Goal: Navigation & Orientation: Find specific page/section

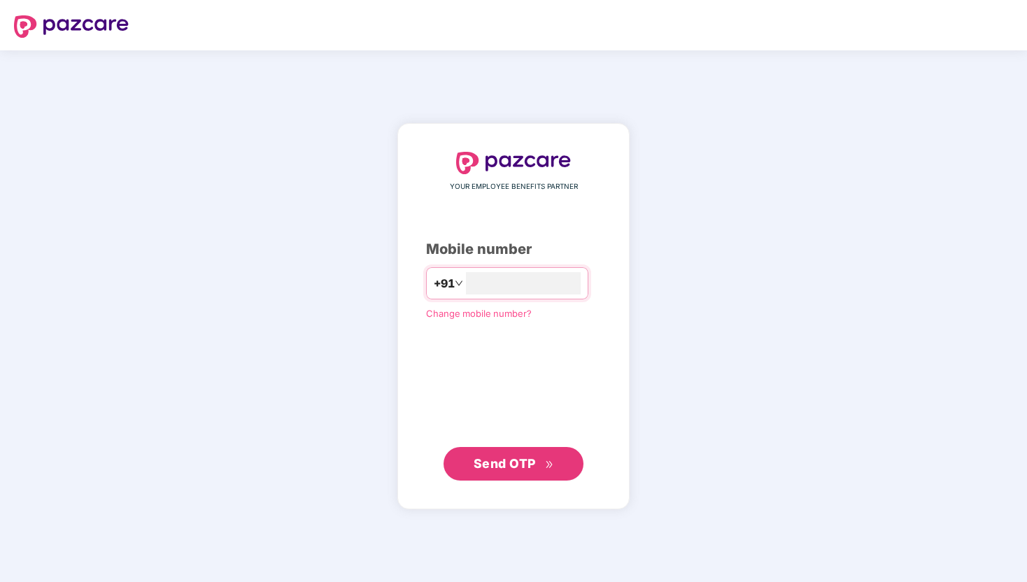
type input "**********"
click at [533, 466] on span "Send OTP" at bounding box center [504, 463] width 62 height 15
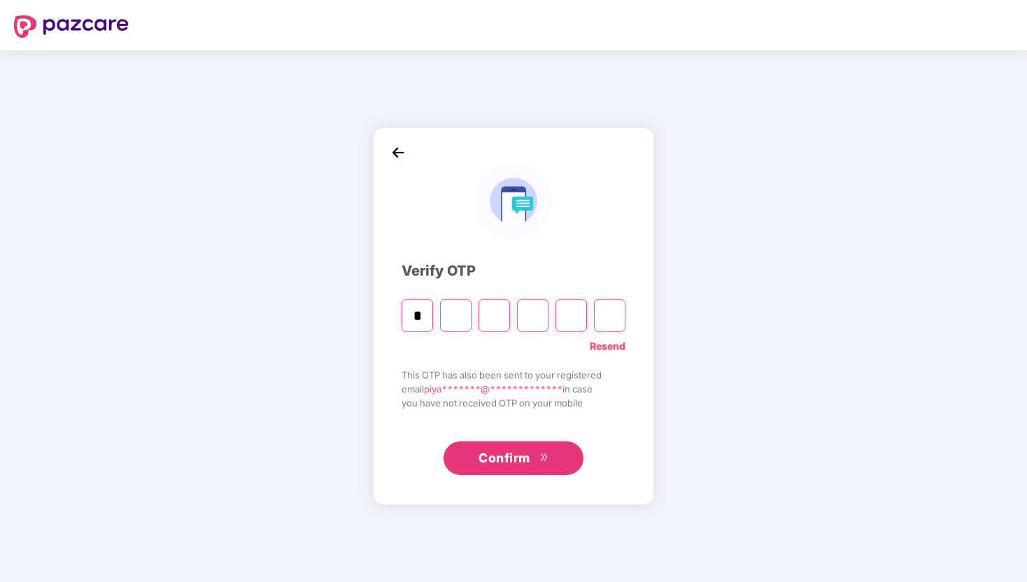
type input "*"
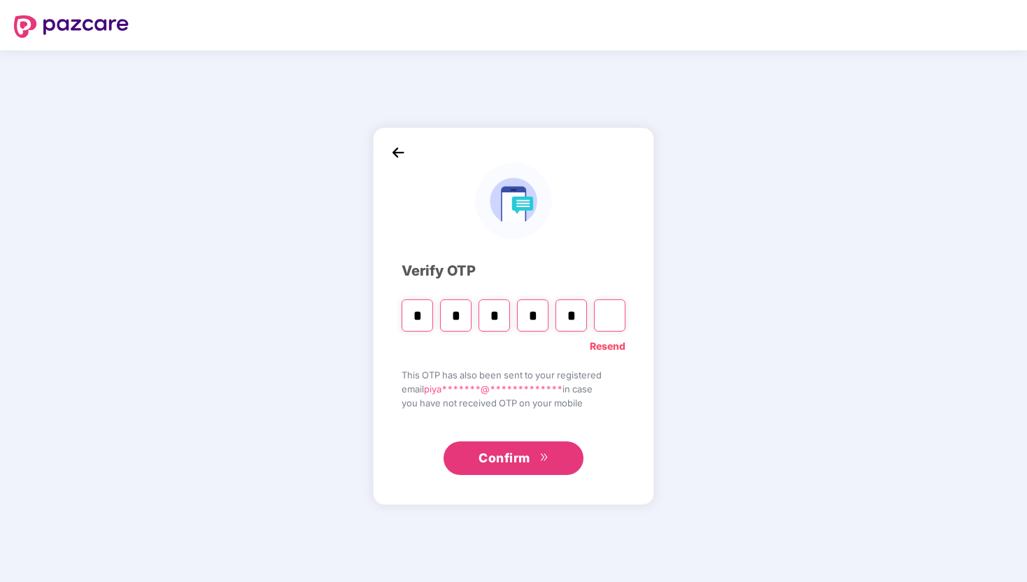
type input "*"
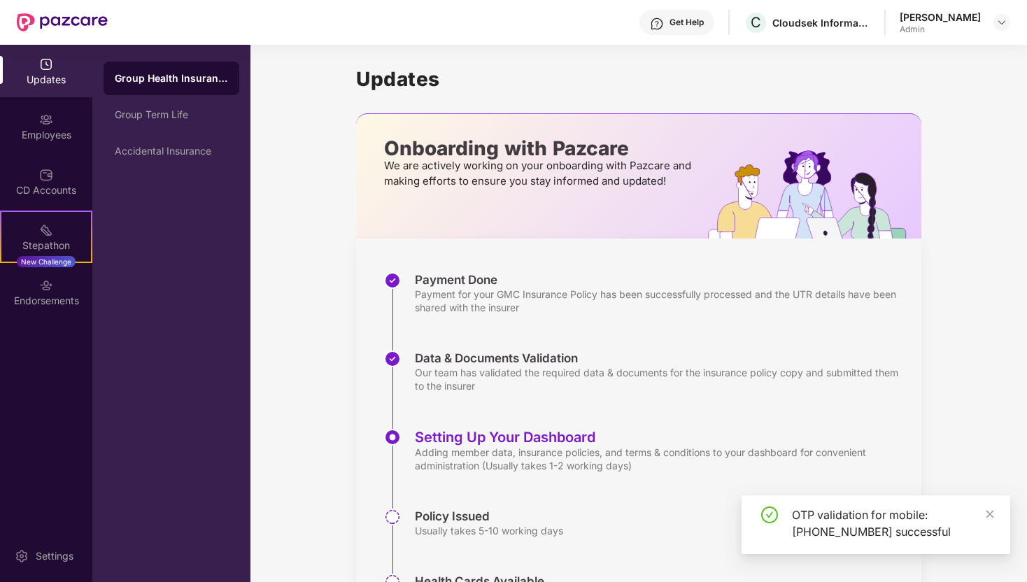
click at [48, 71] on img at bounding box center [46, 64] width 14 height 14
click at [192, 80] on div "Group Health Insurance" at bounding box center [171, 78] width 113 height 14
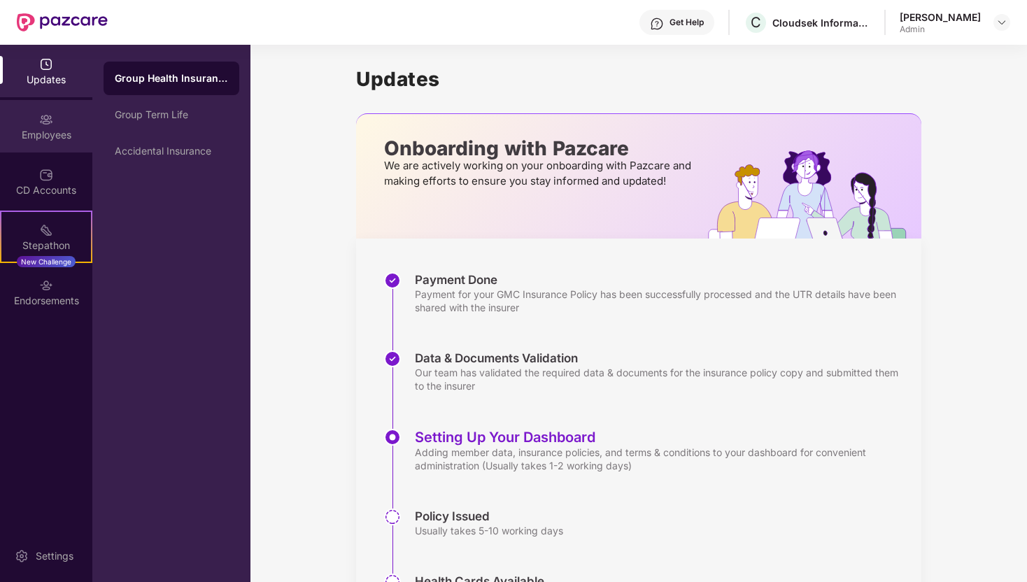
click at [56, 124] on div "Employees" at bounding box center [46, 126] width 92 height 52
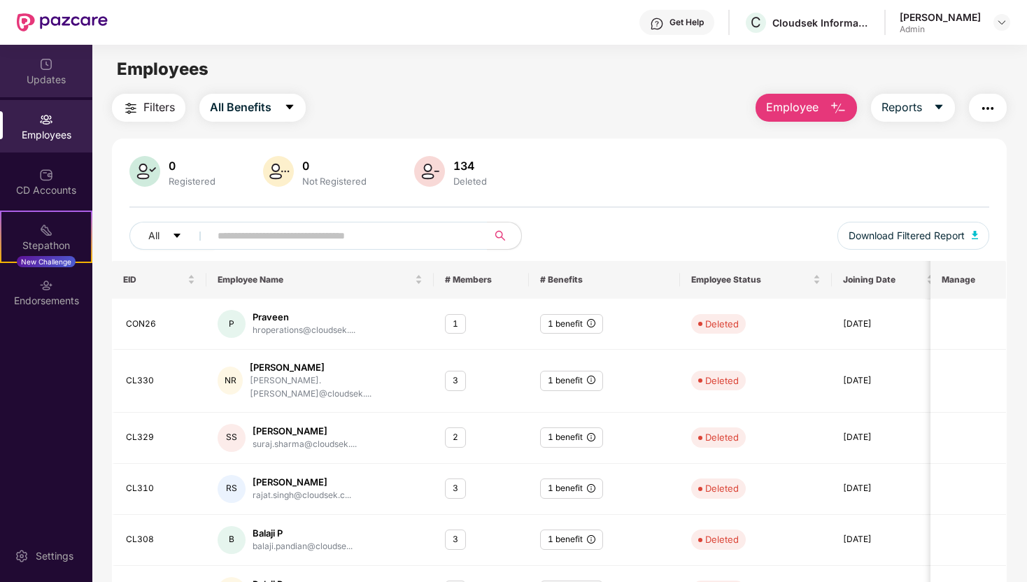
click at [51, 71] on div "Updates" at bounding box center [46, 71] width 92 height 52
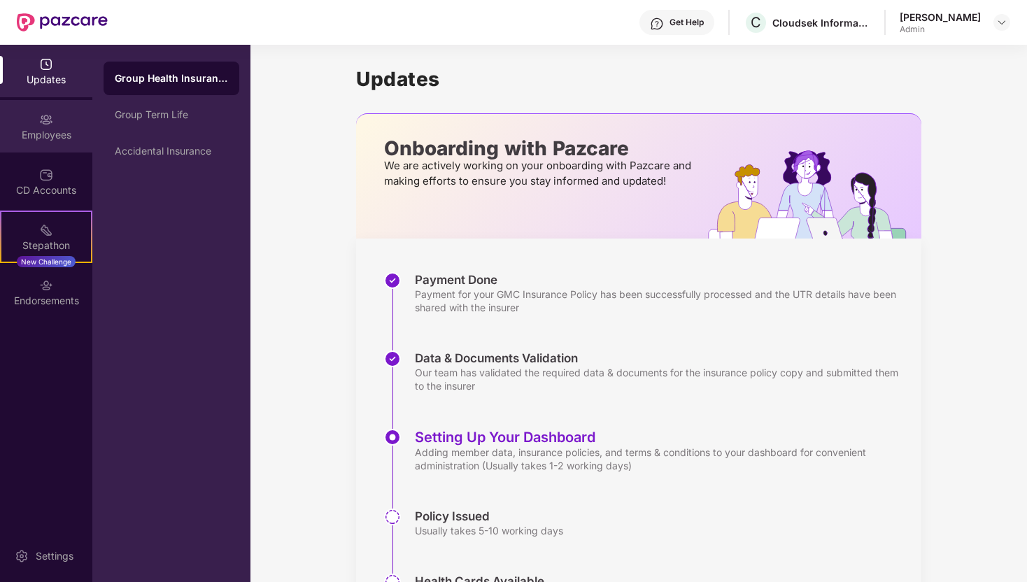
click at [54, 129] on div "Employees" at bounding box center [46, 135] width 92 height 14
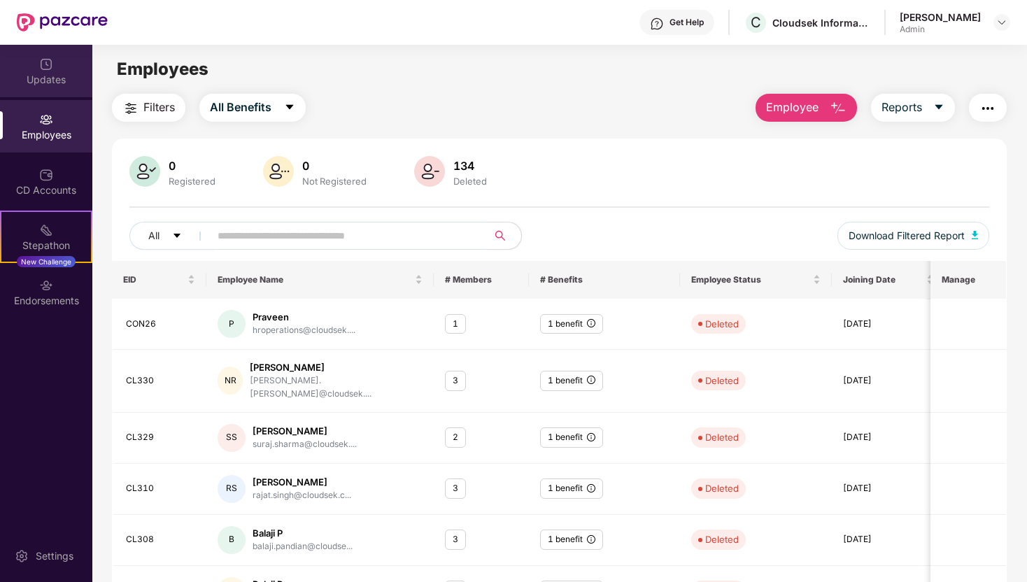
click at [54, 76] on div "Updates" at bounding box center [46, 80] width 92 height 14
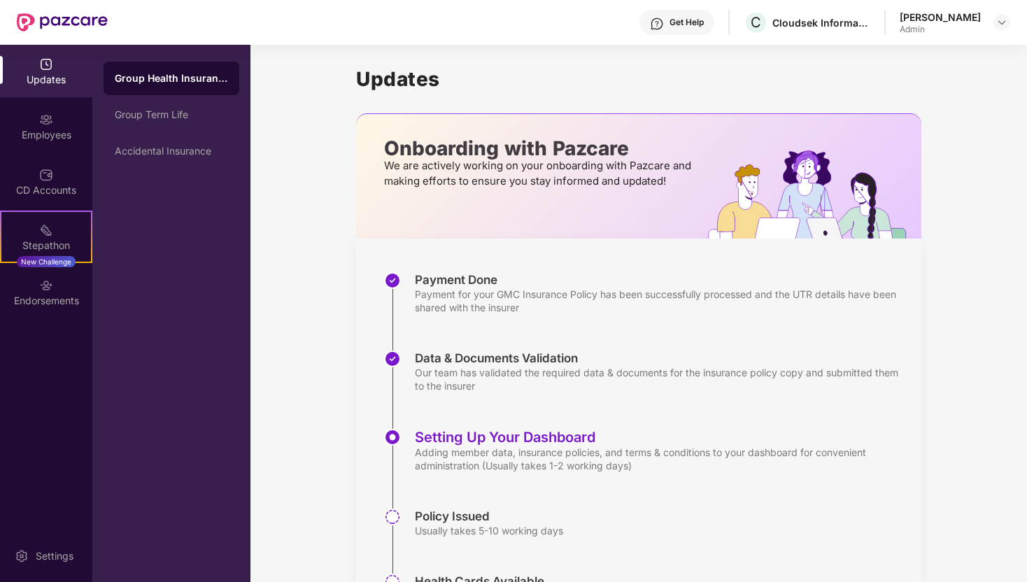
scroll to position [83, 0]
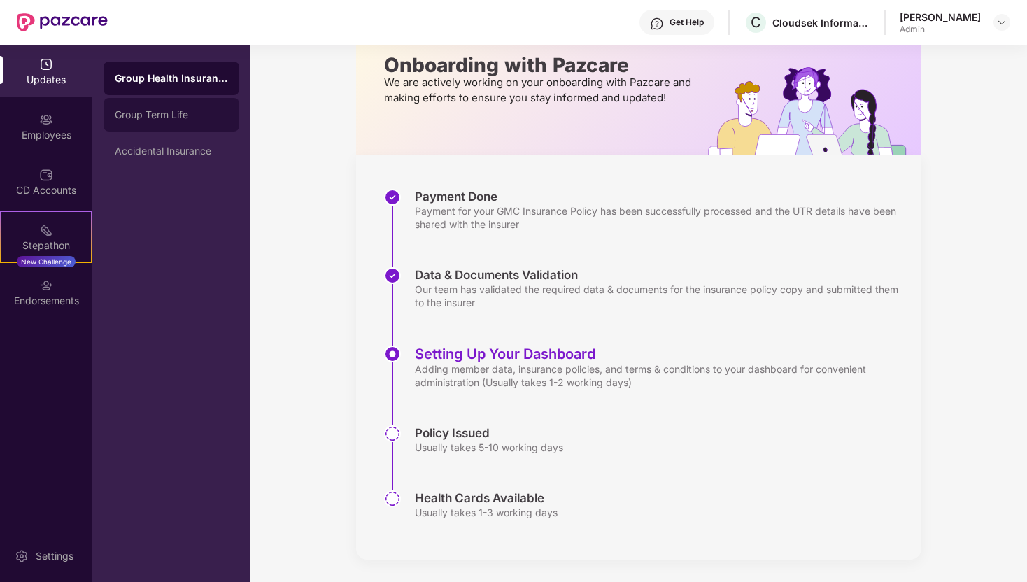
click at [180, 117] on div "Group Term Life" at bounding box center [171, 114] width 113 height 11
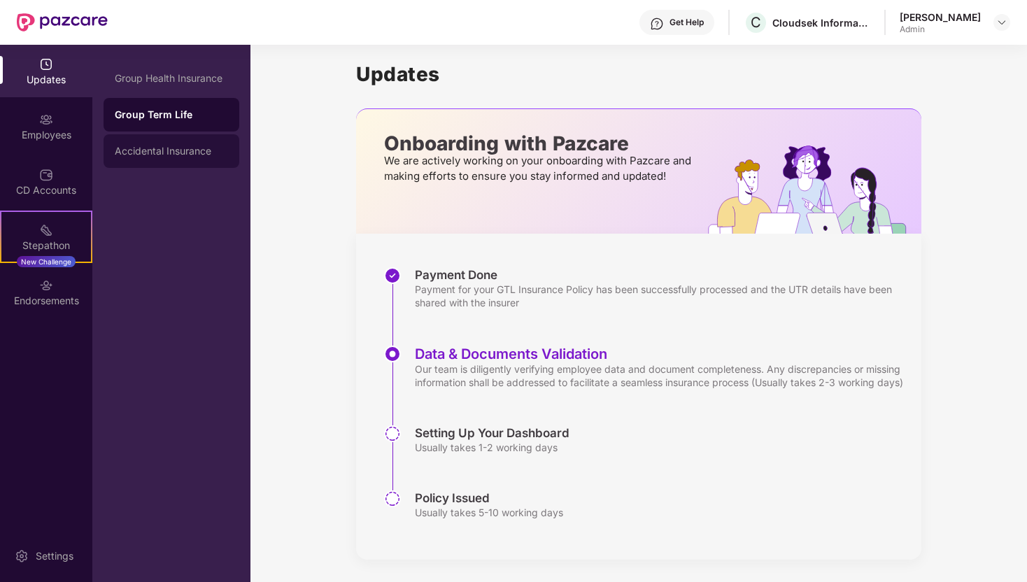
click at [178, 158] on div "Accidental Insurance" at bounding box center [172, 151] width 136 height 34
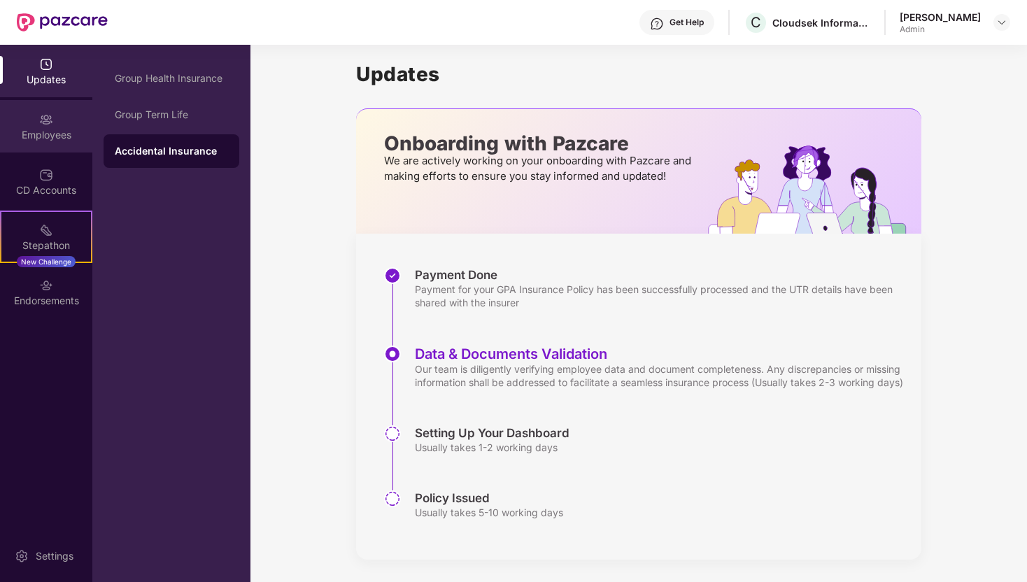
click at [52, 132] on div "Employees" at bounding box center [46, 135] width 92 height 14
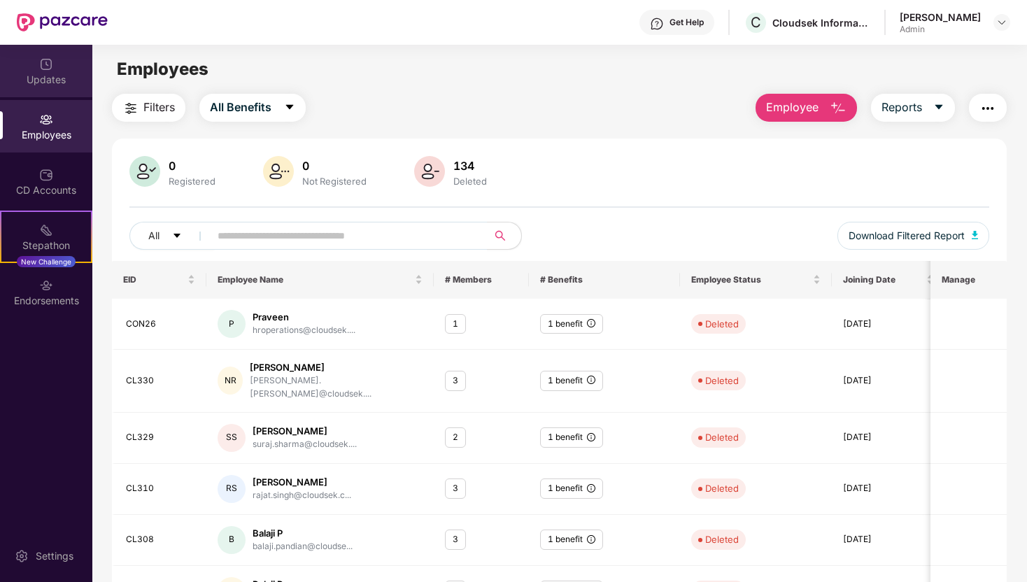
click at [57, 59] on div "Updates" at bounding box center [46, 71] width 92 height 52
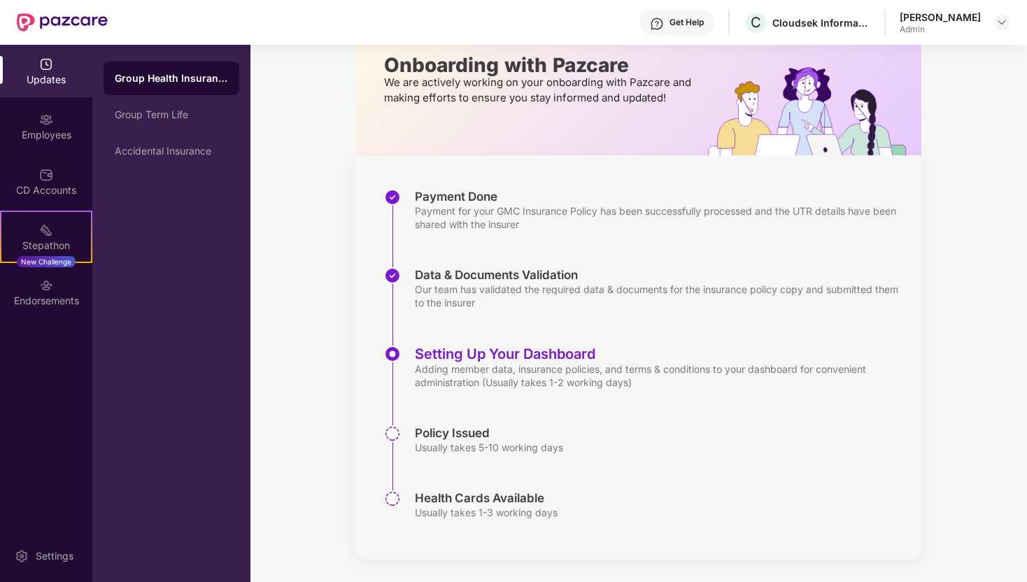
scroll to position [27, 0]
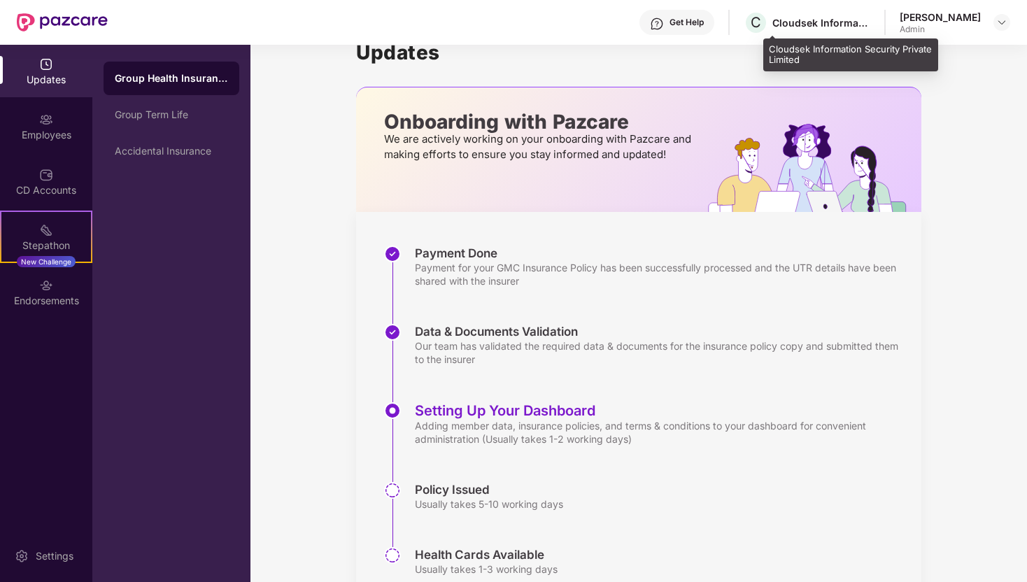
click at [827, 21] on div "Cloudsek Information Security Private Limited" at bounding box center [821, 22] width 98 height 13
click at [799, 24] on div "Cloudsek Information Security Private Limited" at bounding box center [821, 22] width 98 height 13
click at [761, 22] on span "C" at bounding box center [755, 22] width 10 height 17
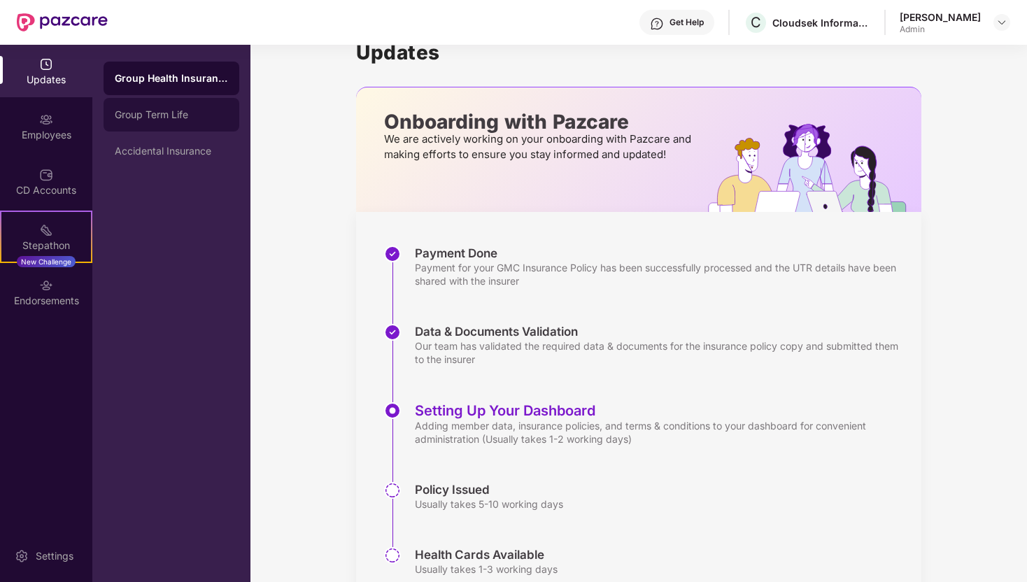
click at [150, 111] on div "Group Term Life" at bounding box center [171, 114] width 113 height 11
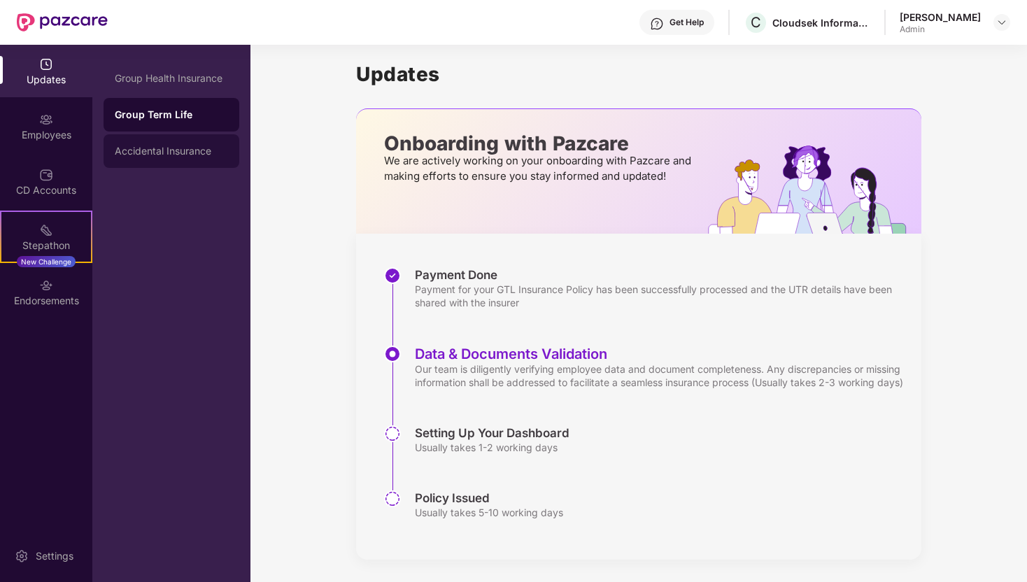
click at [165, 154] on div "Accidental Insurance" at bounding box center [171, 150] width 113 height 11
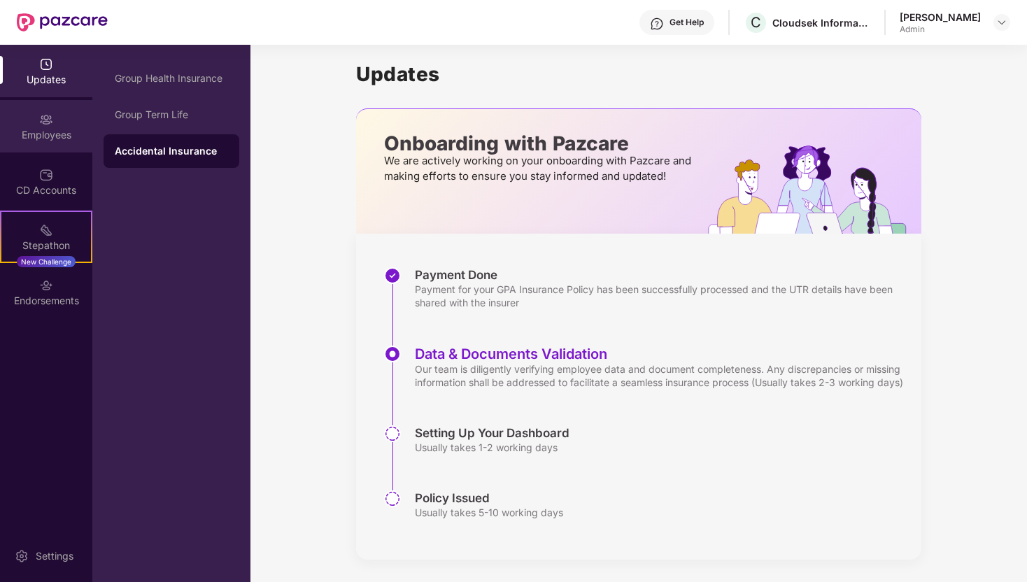
click at [59, 134] on div "Employees" at bounding box center [46, 135] width 92 height 14
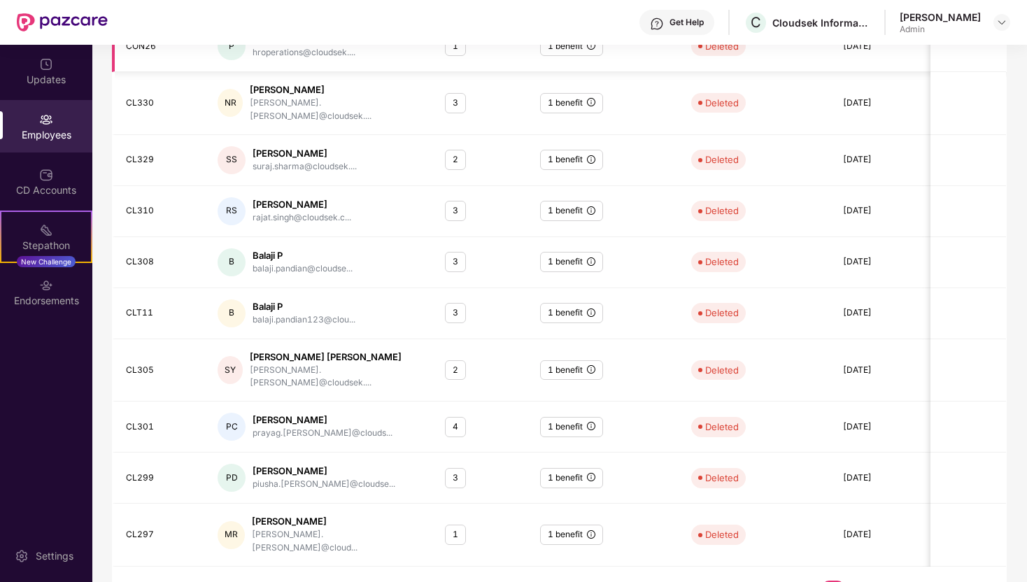
scroll to position [269, 0]
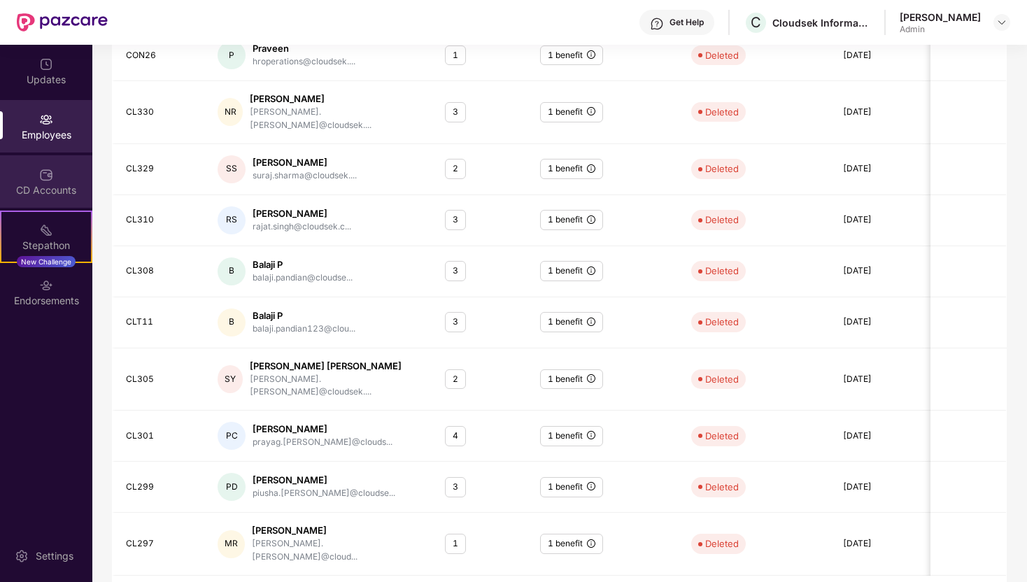
click at [62, 199] on div "CD Accounts" at bounding box center [46, 181] width 92 height 52
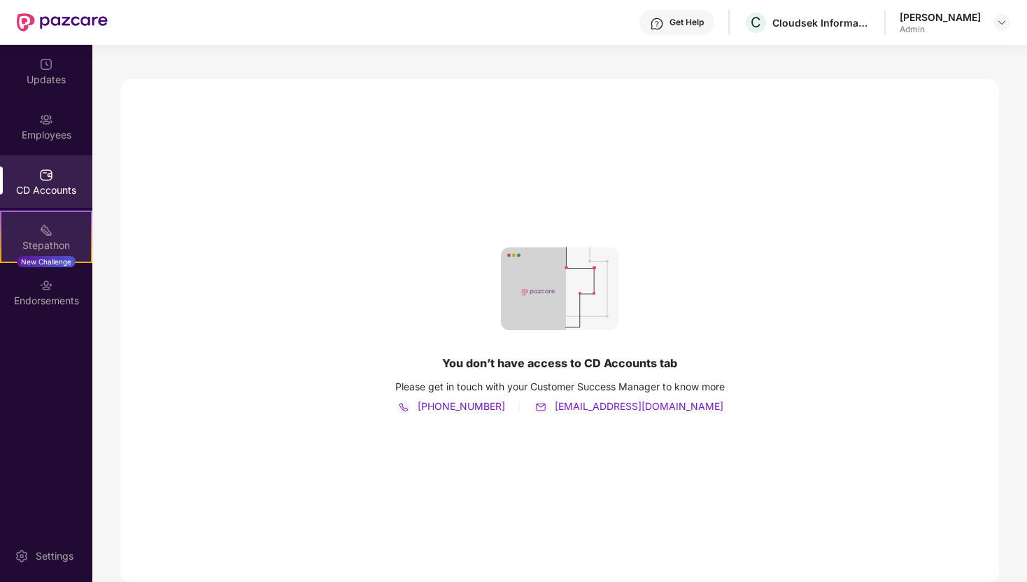
click at [57, 236] on div "Stepathon New Challenge" at bounding box center [46, 237] width 92 height 52
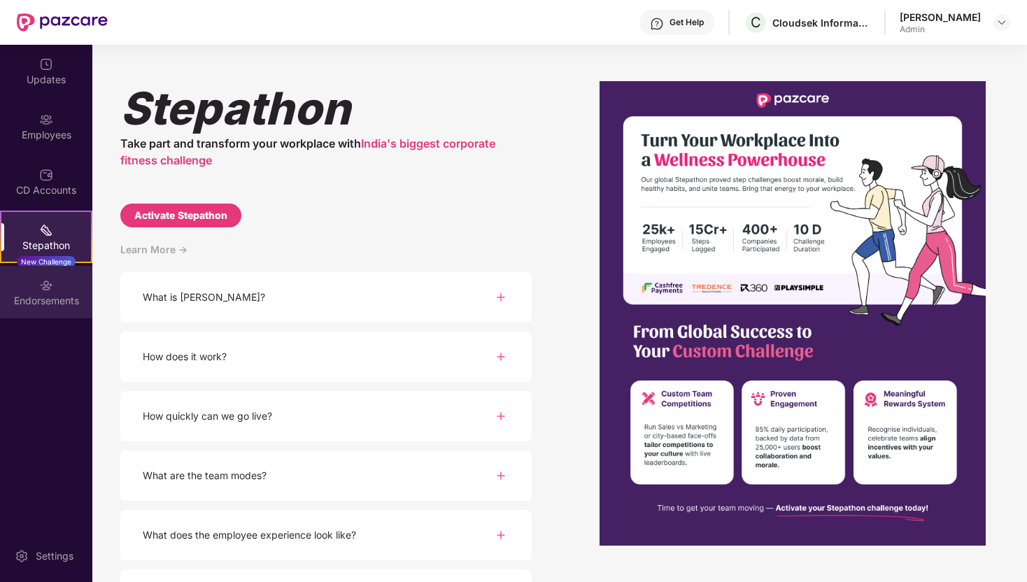
click at [27, 299] on div "Endorsements" at bounding box center [46, 301] width 92 height 14
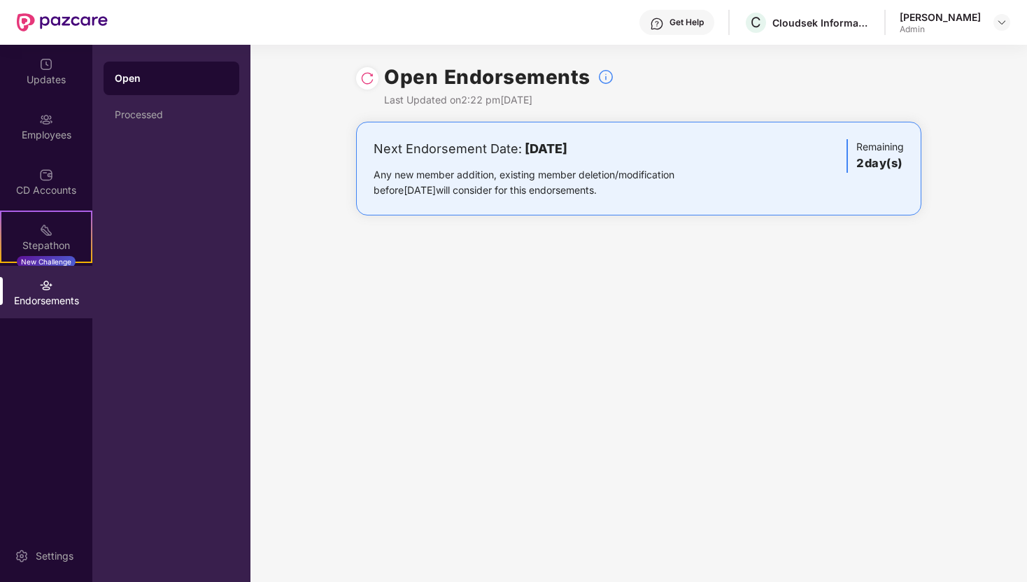
click at [368, 79] on img at bounding box center [367, 78] width 14 height 14
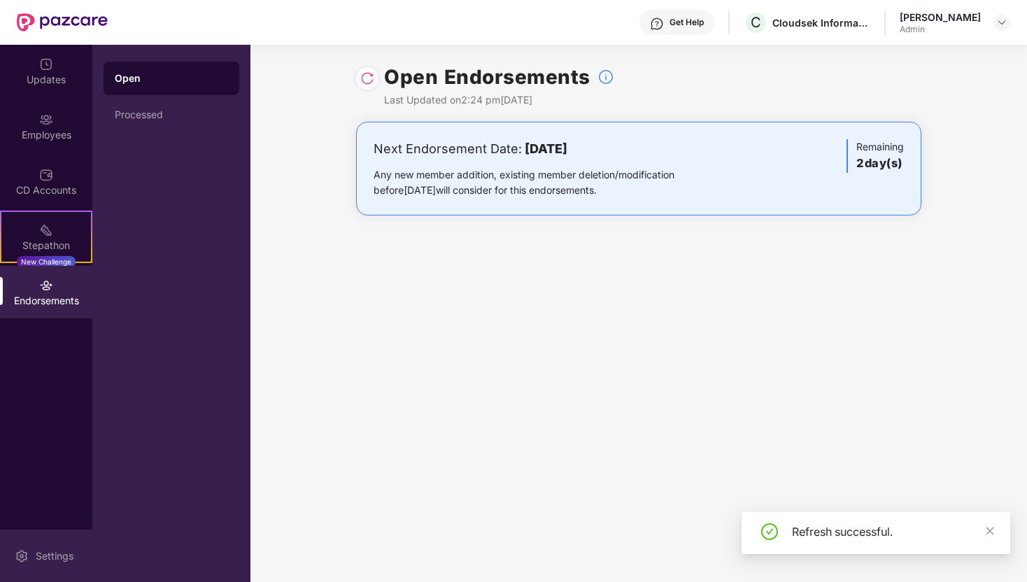
click at [46, 546] on div "Settings" at bounding box center [46, 555] width 92 height 52
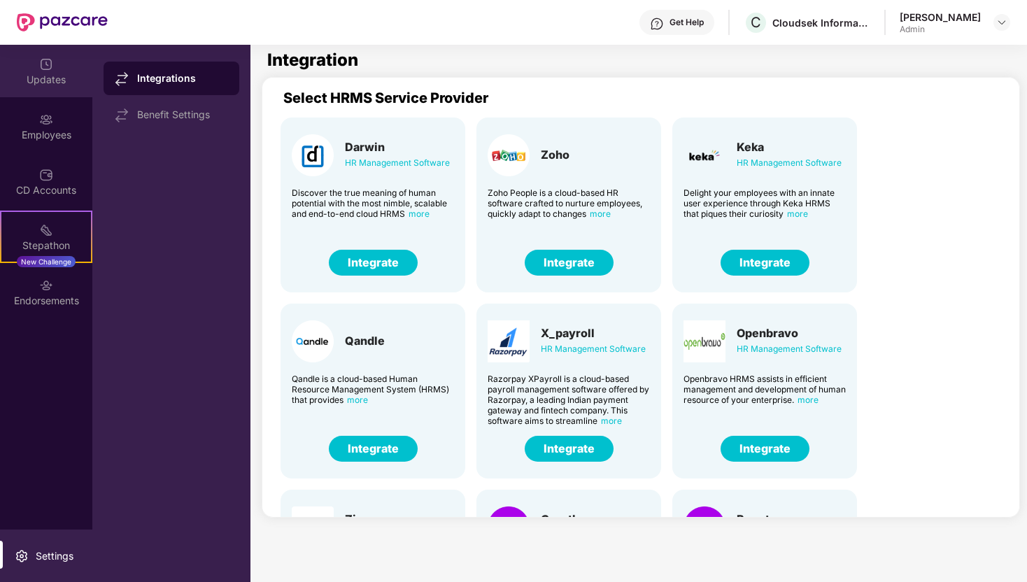
click at [56, 77] on div "Updates" at bounding box center [46, 80] width 92 height 14
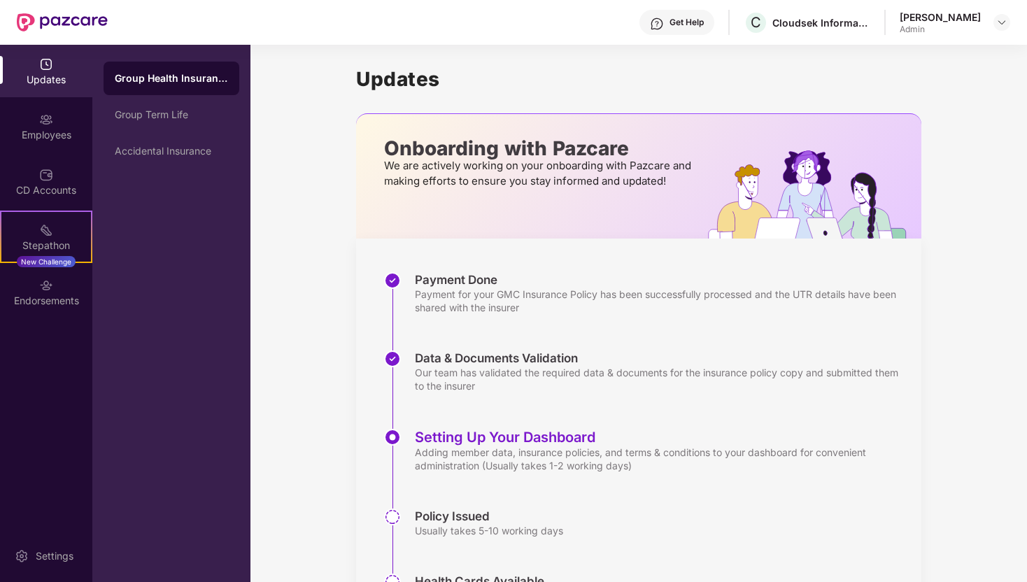
click at [963, 21] on div "Piyam Verma" at bounding box center [939, 16] width 81 height 13
click at [1000, 24] on img at bounding box center [1001, 22] width 11 height 11
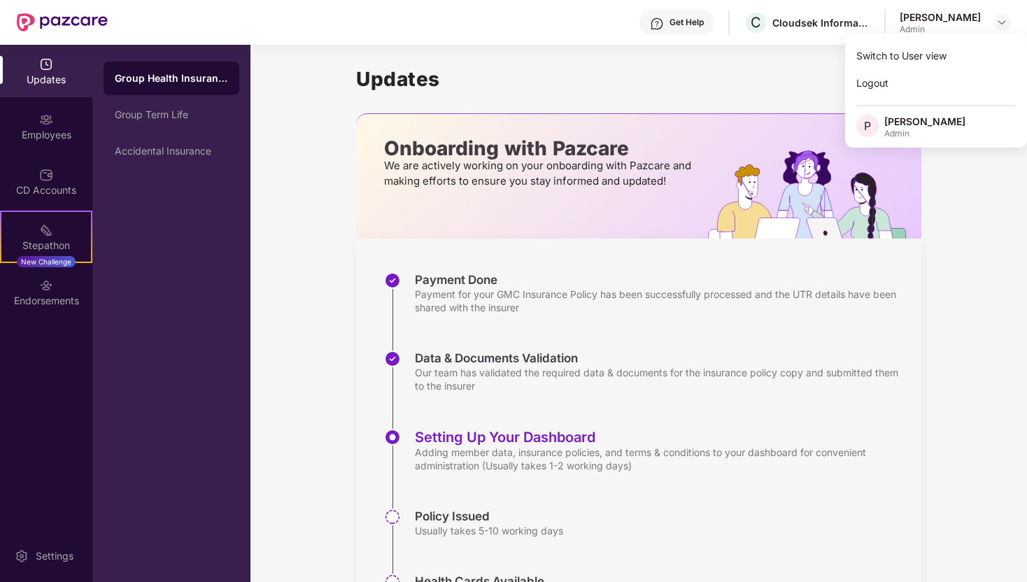
click at [584, 104] on div "Updates Onboarding with Pazcare We are actively working on your onboarding with…" at bounding box center [638, 344] width 565 height 598
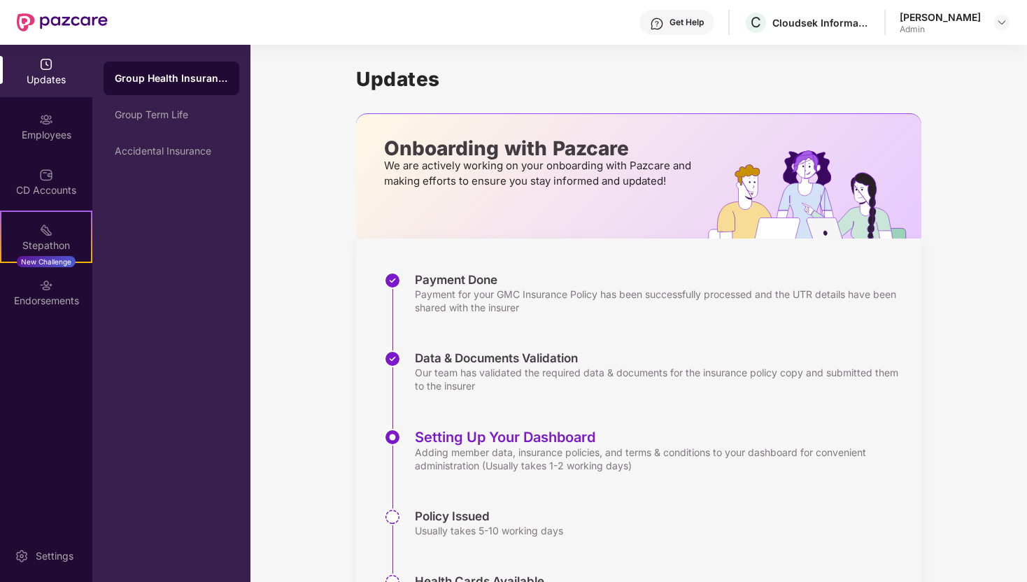
click at [73, 80] on div "Updates" at bounding box center [46, 80] width 92 height 14
click at [62, 122] on div "Employees" at bounding box center [46, 126] width 92 height 52
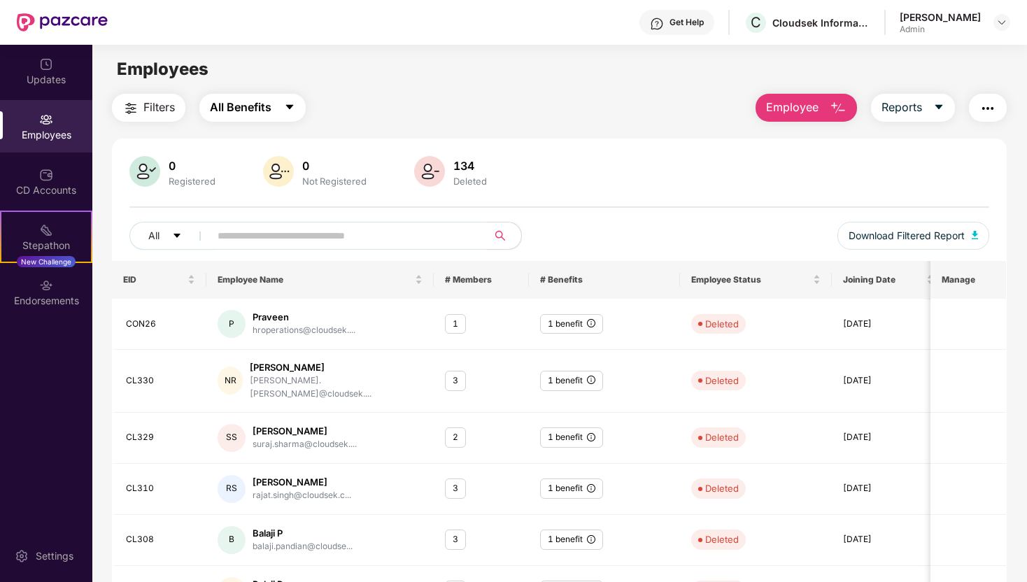
click at [257, 101] on span "All Benefits" at bounding box center [241, 107] width 62 height 17
click at [257, 147] on span "All Benefits" at bounding box center [259, 145] width 62 height 15
click at [287, 113] on span "caret-down" at bounding box center [289, 107] width 11 height 13
click at [275, 142] on span "All Benefits" at bounding box center [259, 145] width 62 height 15
click at [45, 129] on div "Employees" at bounding box center [46, 135] width 92 height 14
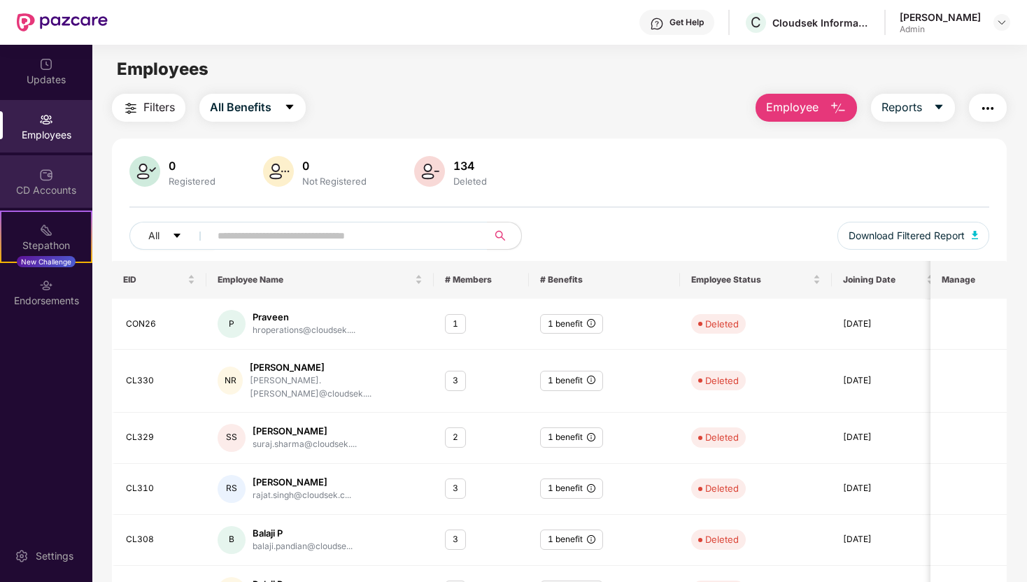
click at [47, 167] on div at bounding box center [46, 173] width 14 height 14
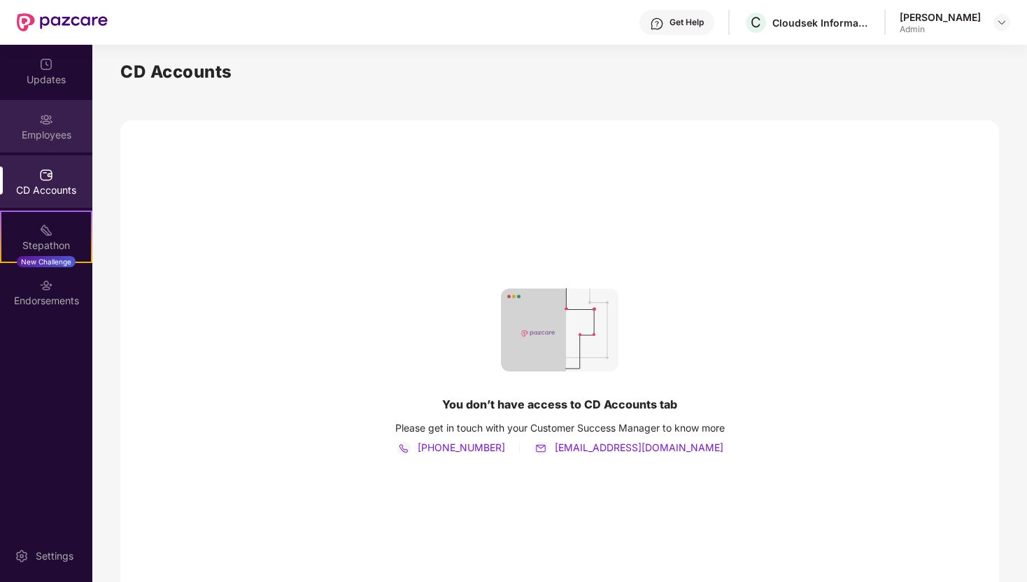
click at [60, 100] on div "Employees" at bounding box center [46, 126] width 92 height 52
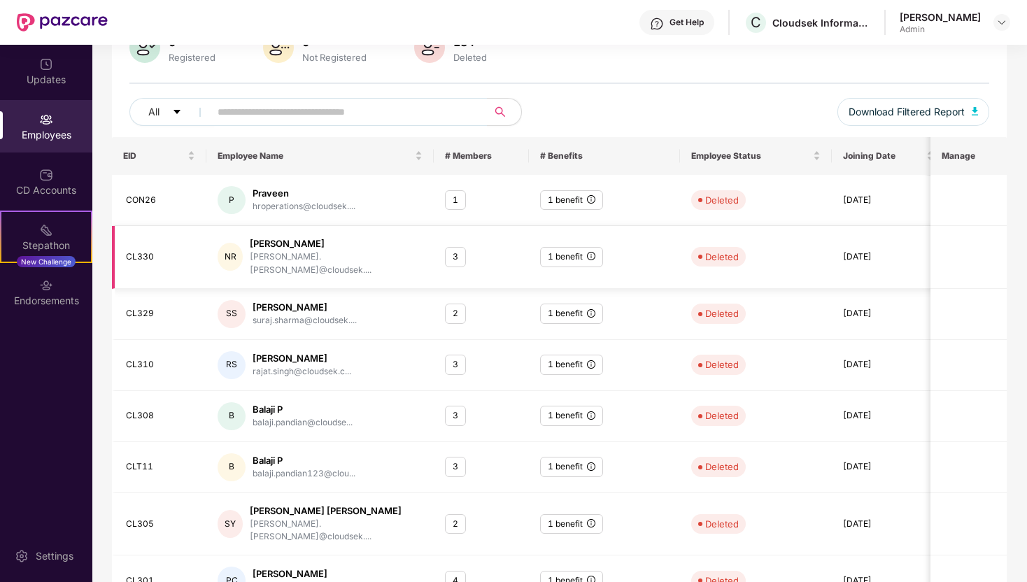
scroll to position [278, 0]
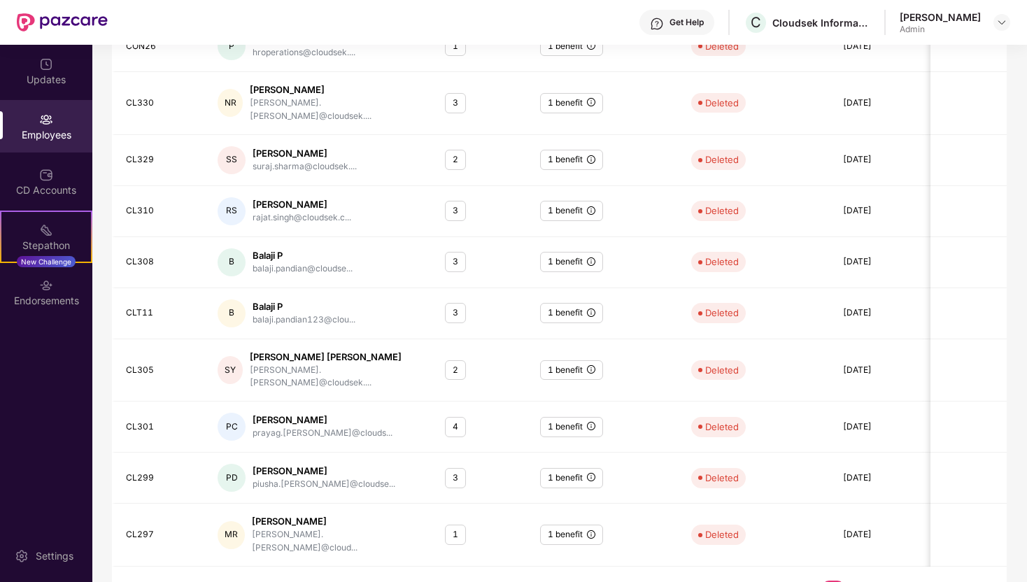
click at [915, 580] on link "5" at bounding box center [922, 590] width 22 height 21
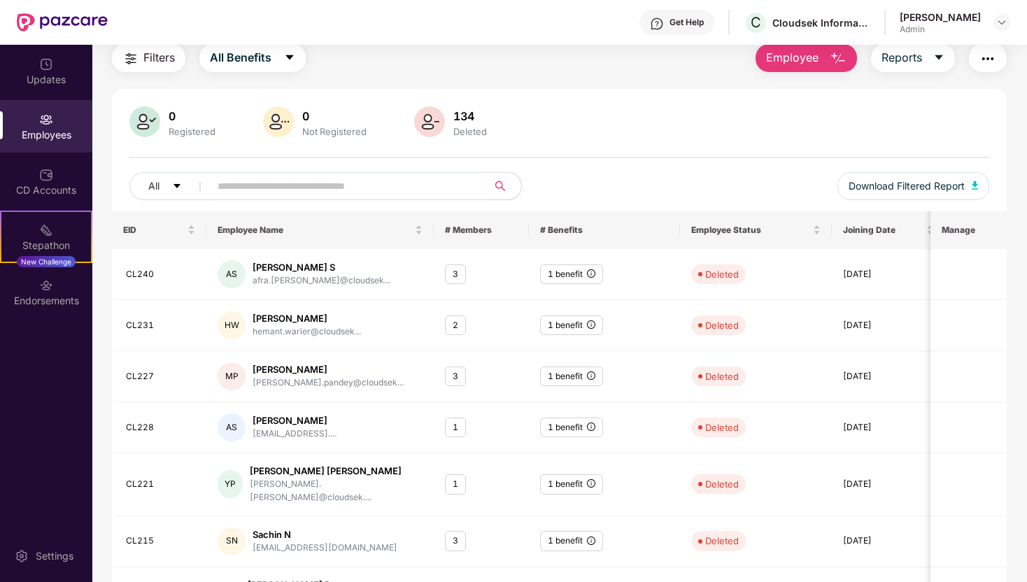
scroll to position [0, 0]
